Goal: Task Accomplishment & Management: Manage account settings

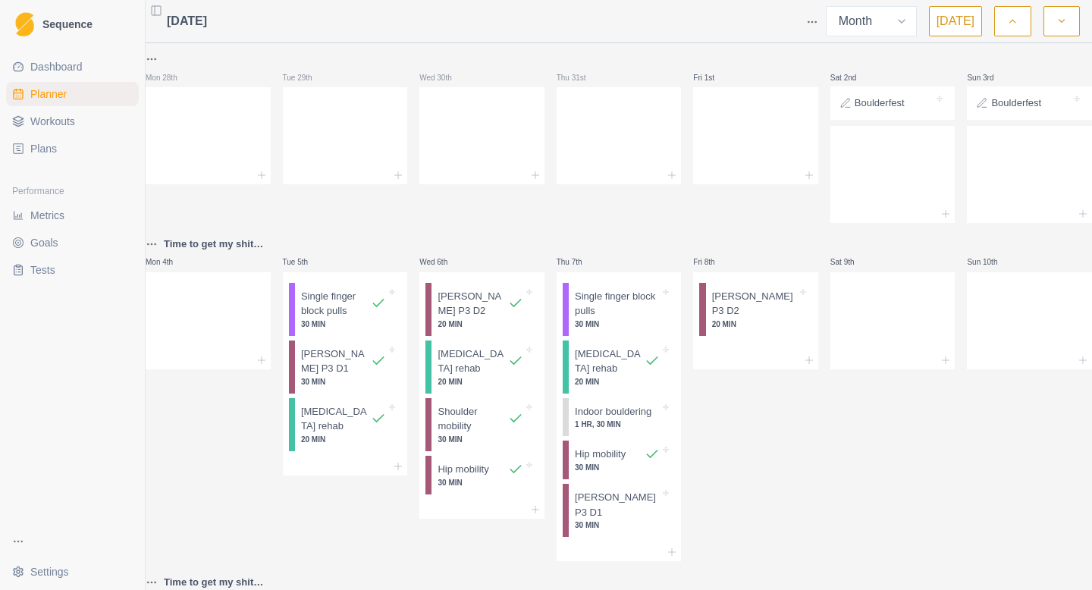
select select "month"
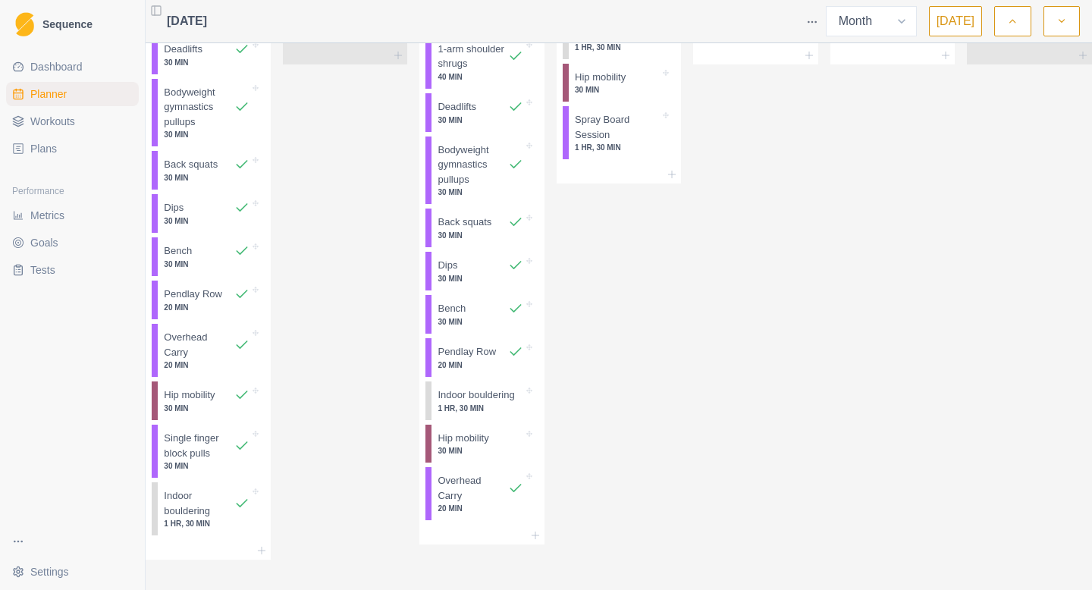
scroll to position [1702, 0]
click at [461, 388] on p "Indoor bouldering" at bounding box center [476, 395] width 77 height 15
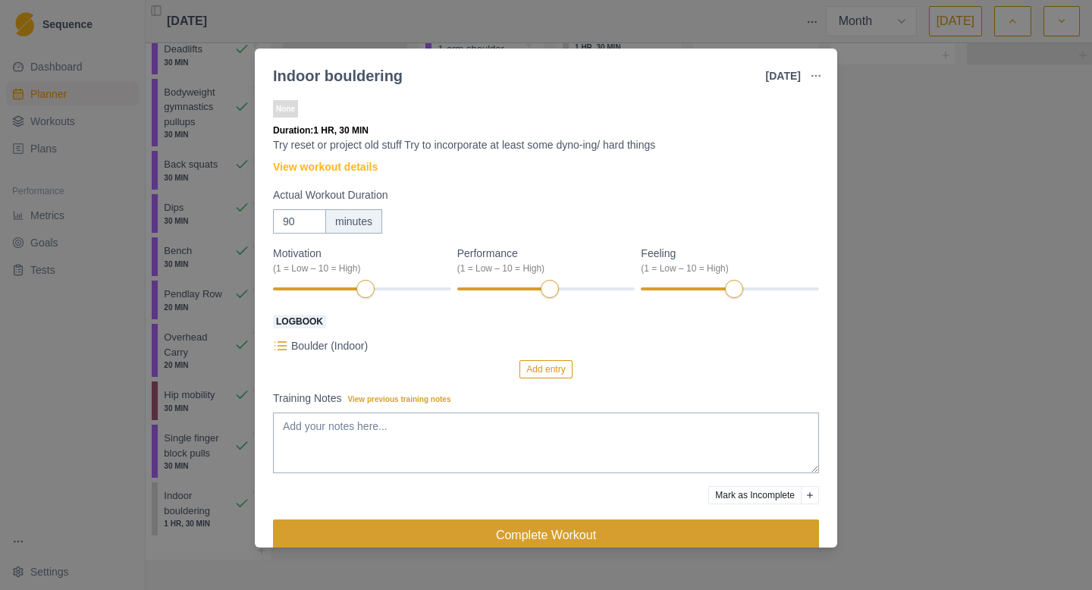
click at [684, 538] on button "Complete Workout" at bounding box center [546, 535] width 546 height 30
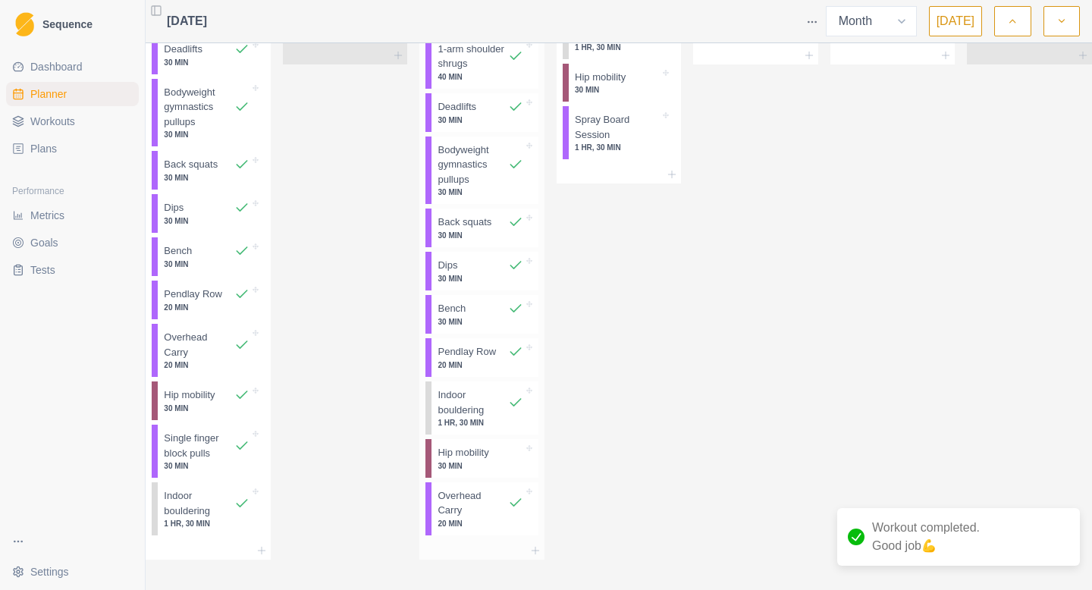
click at [495, 460] on p "30 MIN" at bounding box center [480, 465] width 85 height 11
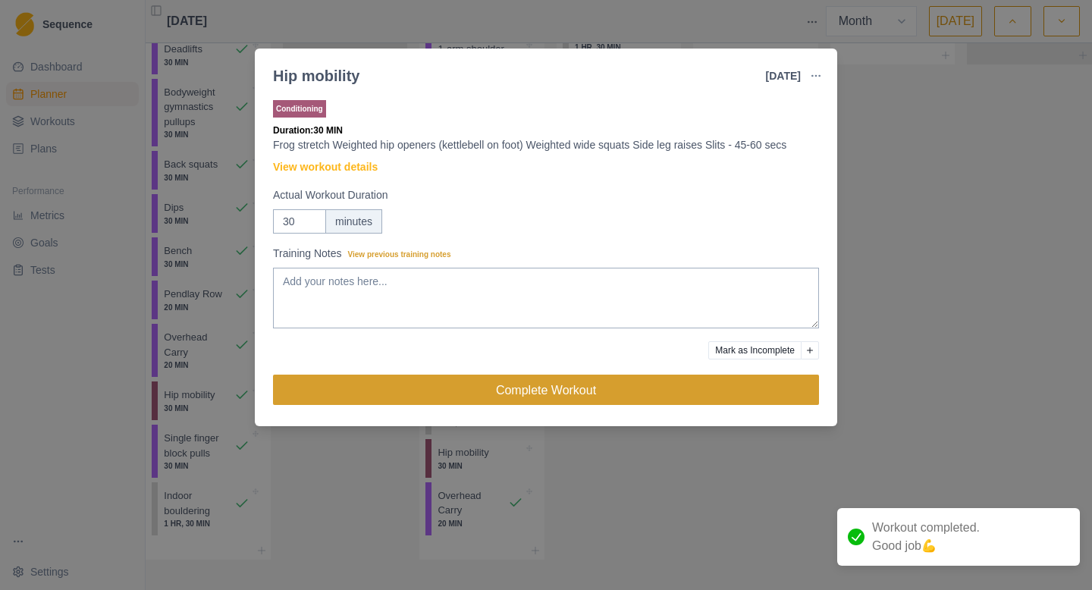
click at [682, 393] on button "Complete Workout" at bounding box center [546, 390] width 546 height 30
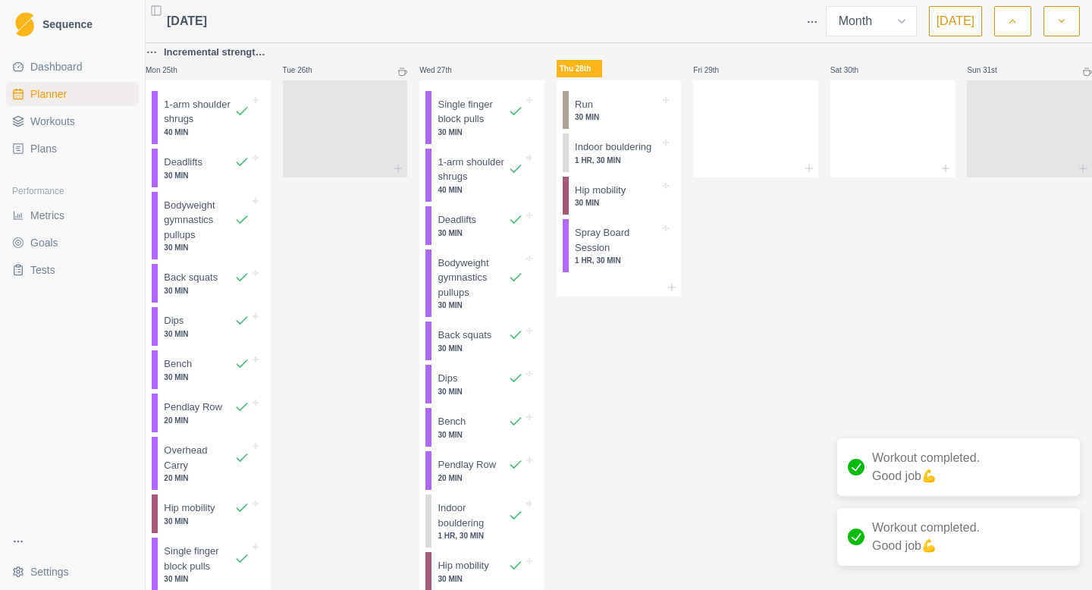
scroll to position [1494, 0]
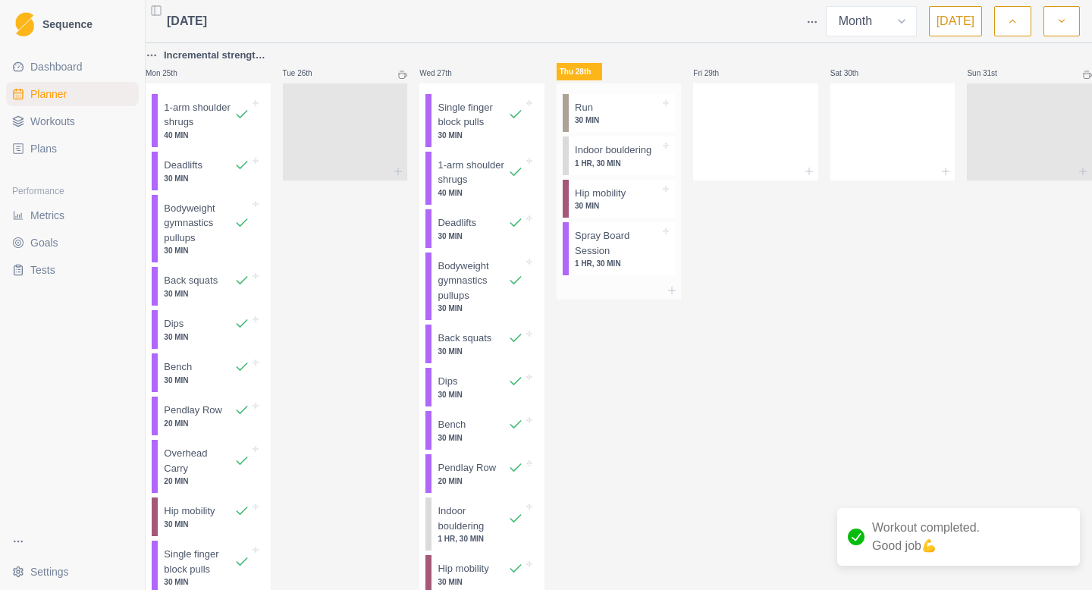
click at [649, 258] on p "Spray Board Session" at bounding box center [617, 243] width 85 height 30
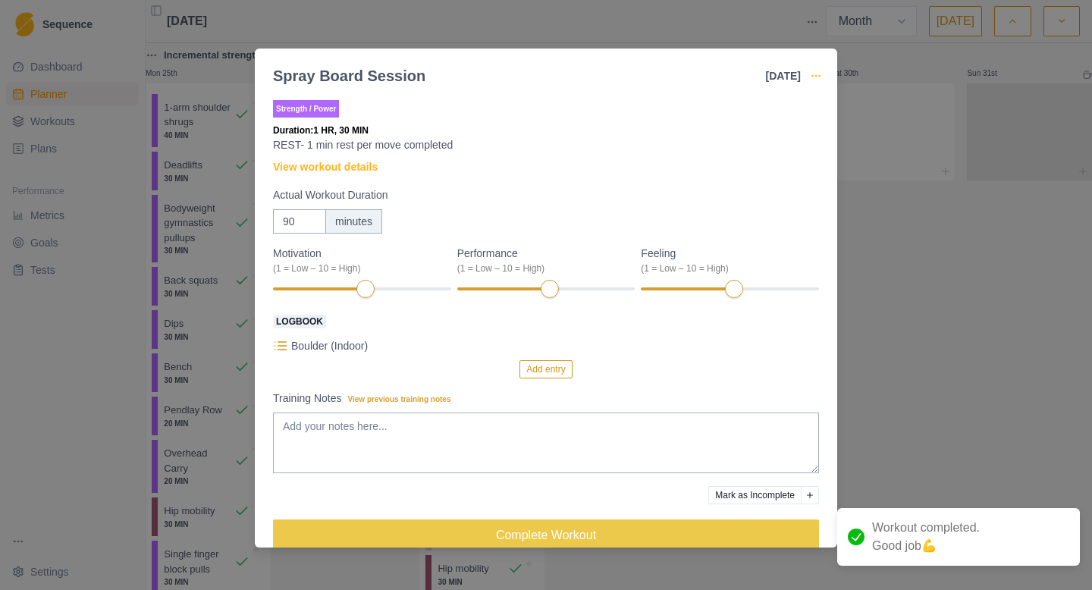
click at [821, 76] on icon "button" at bounding box center [816, 76] width 12 height 12
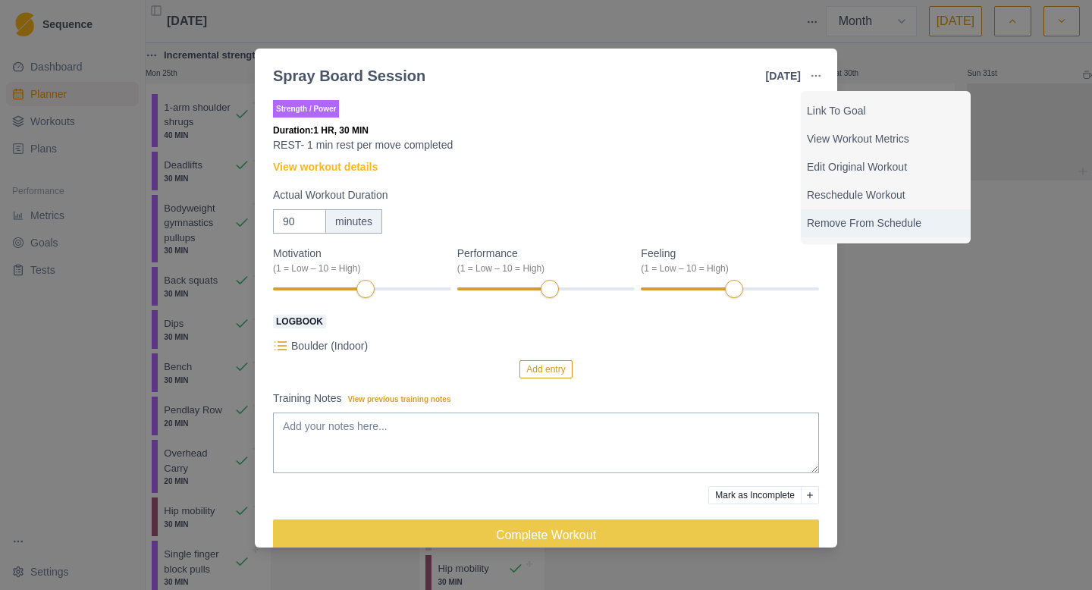
click at [858, 217] on p "Remove From Schedule" at bounding box center [886, 223] width 158 height 16
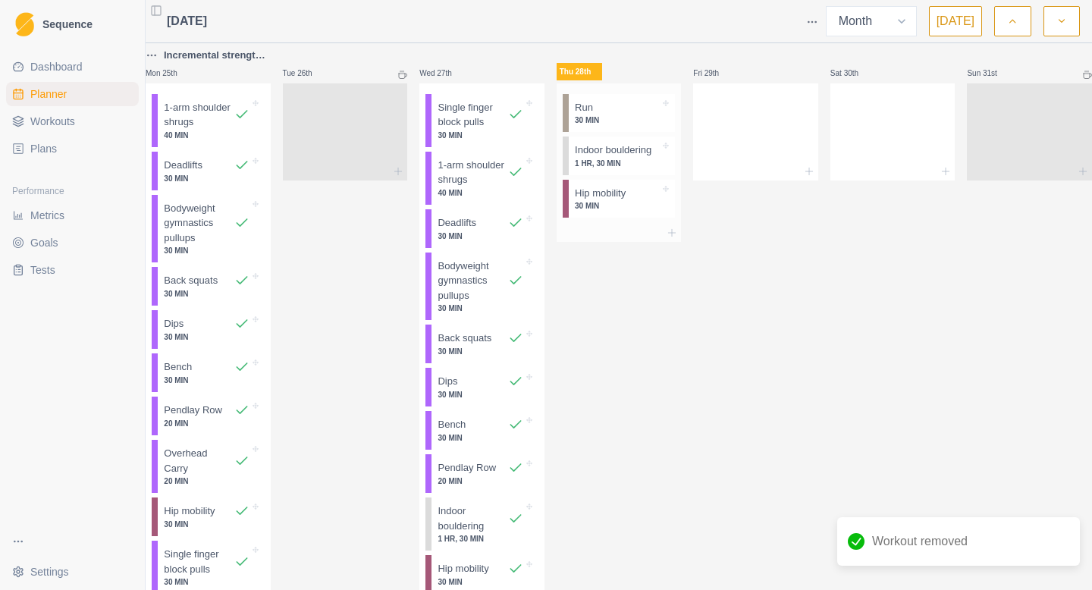
click at [633, 158] on p "Indoor bouldering" at bounding box center [613, 150] width 77 height 15
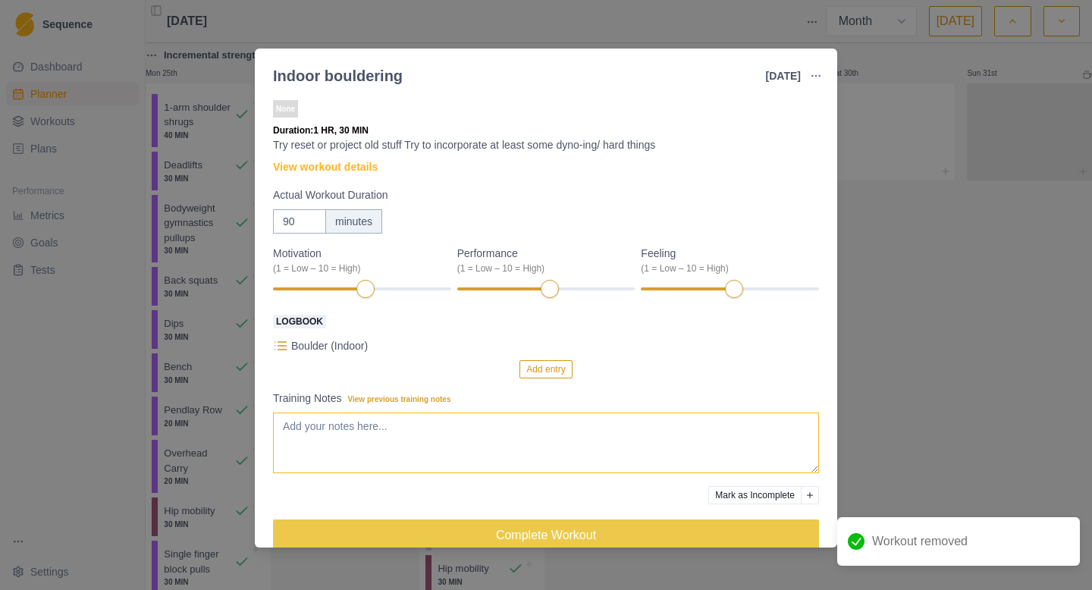
click at [525, 469] on textarea "Training Notes View previous training notes" at bounding box center [546, 443] width 546 height 61
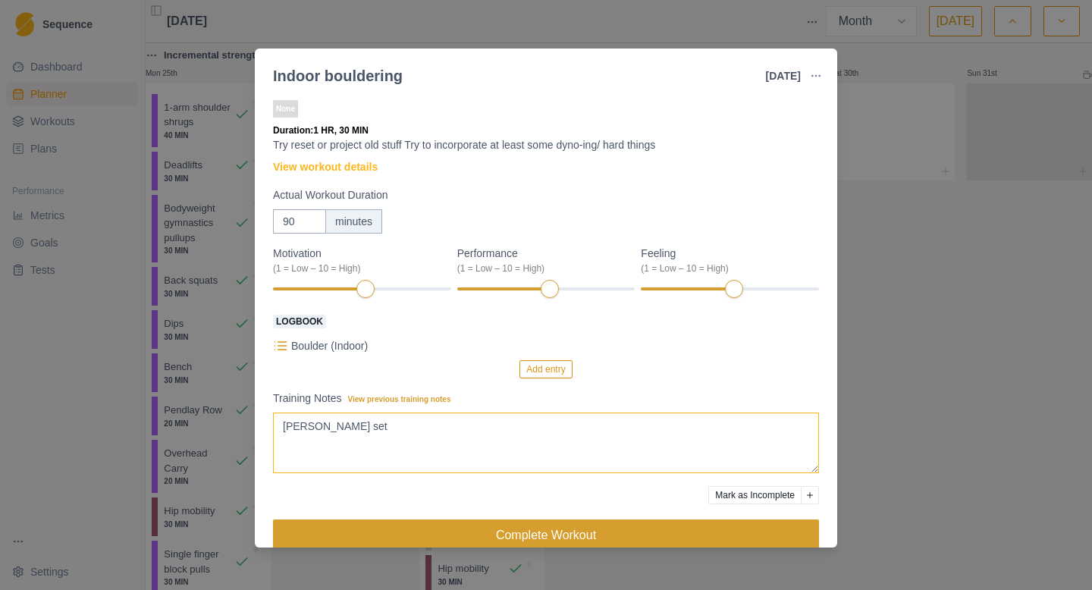
type textarea "[PERSON_NAME] set"
click at [644, 530] on button "Complete Workout" at bounding box center [546, 535] width 546 height 30
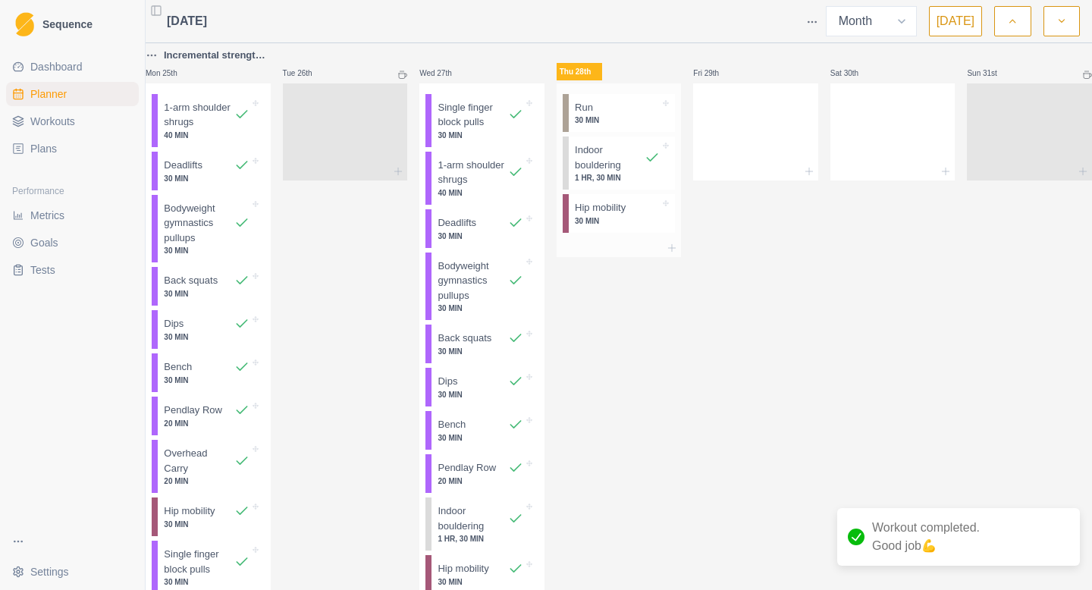
click at [625, 133] on div "Run 30 MIN" at bounding box center [622, 113] width 106 height 39
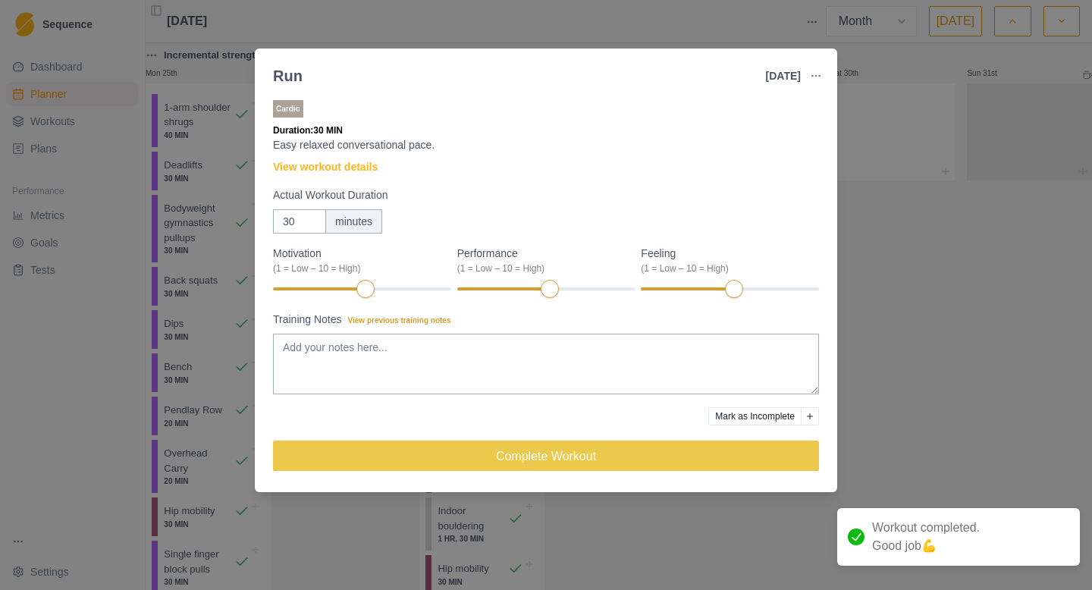
click at [732, 420] on button "Mark as Incomplete" at bounding box center [755, 416] width 93 height 18
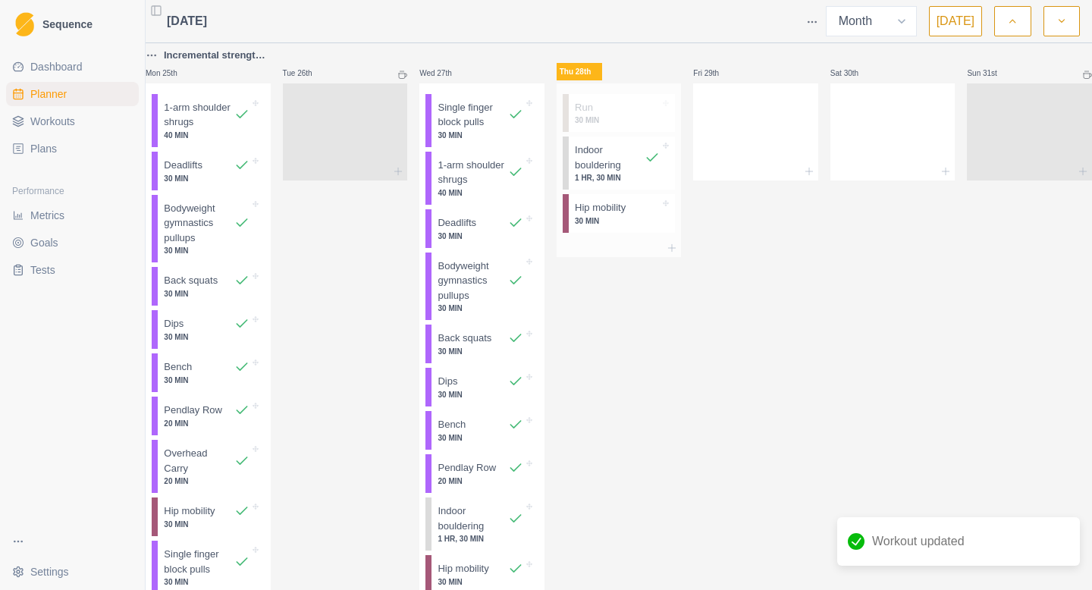
click at [643, 227] on p "30 MIN" at bounding box center [617, 220] width 85 height 11
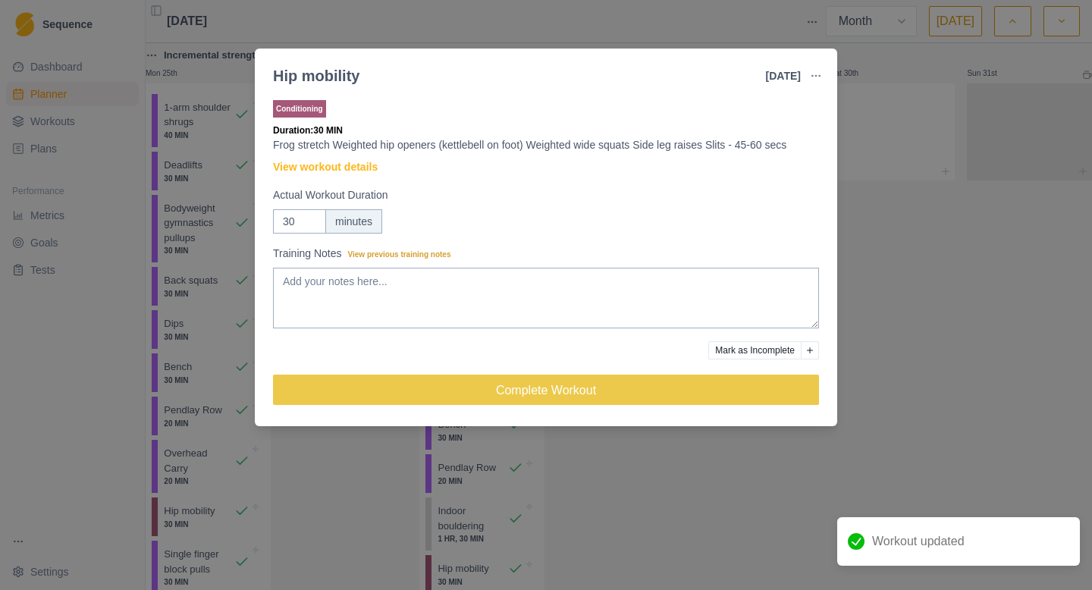
click at [717, 351] on button "Mark as Incomplete" at bounding box center [755, 350] width 93 height 18
